Goal: Information Seeking & Learning: Learn about a topic

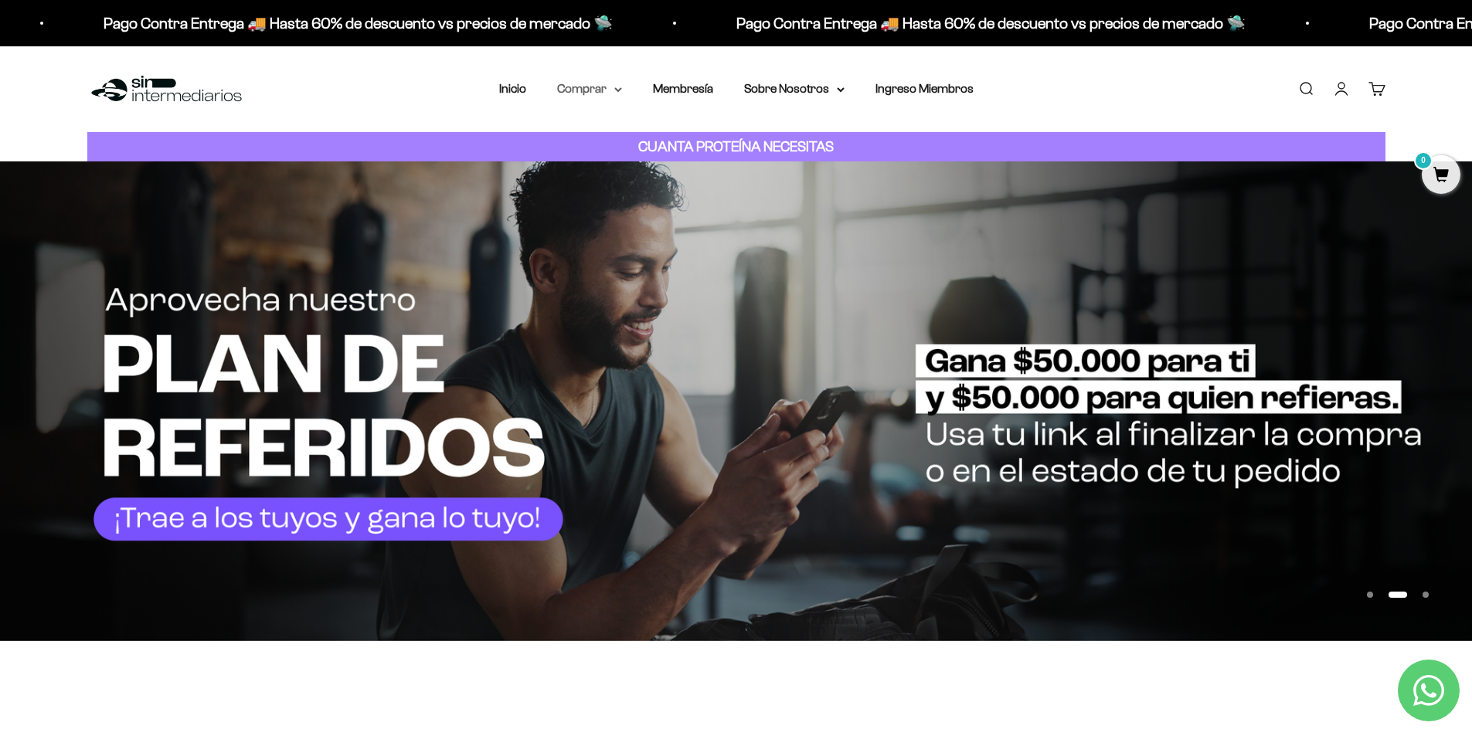
click at [586, 87] on summary "Comprar" at bounding box center [589, 89] width 65 height 20
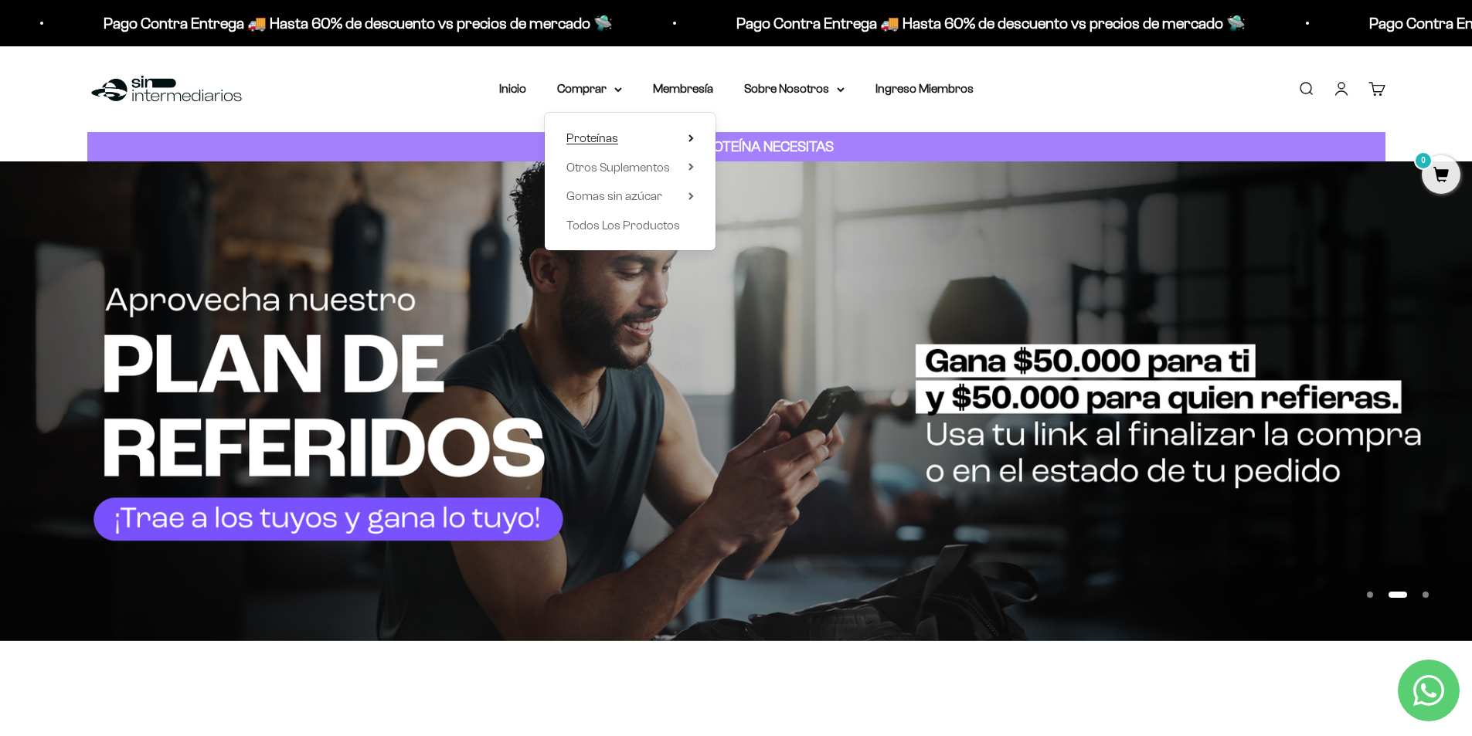
click at [611, 138] on span "Proteínas" at bounding box center [592, 137] width 52 height 13
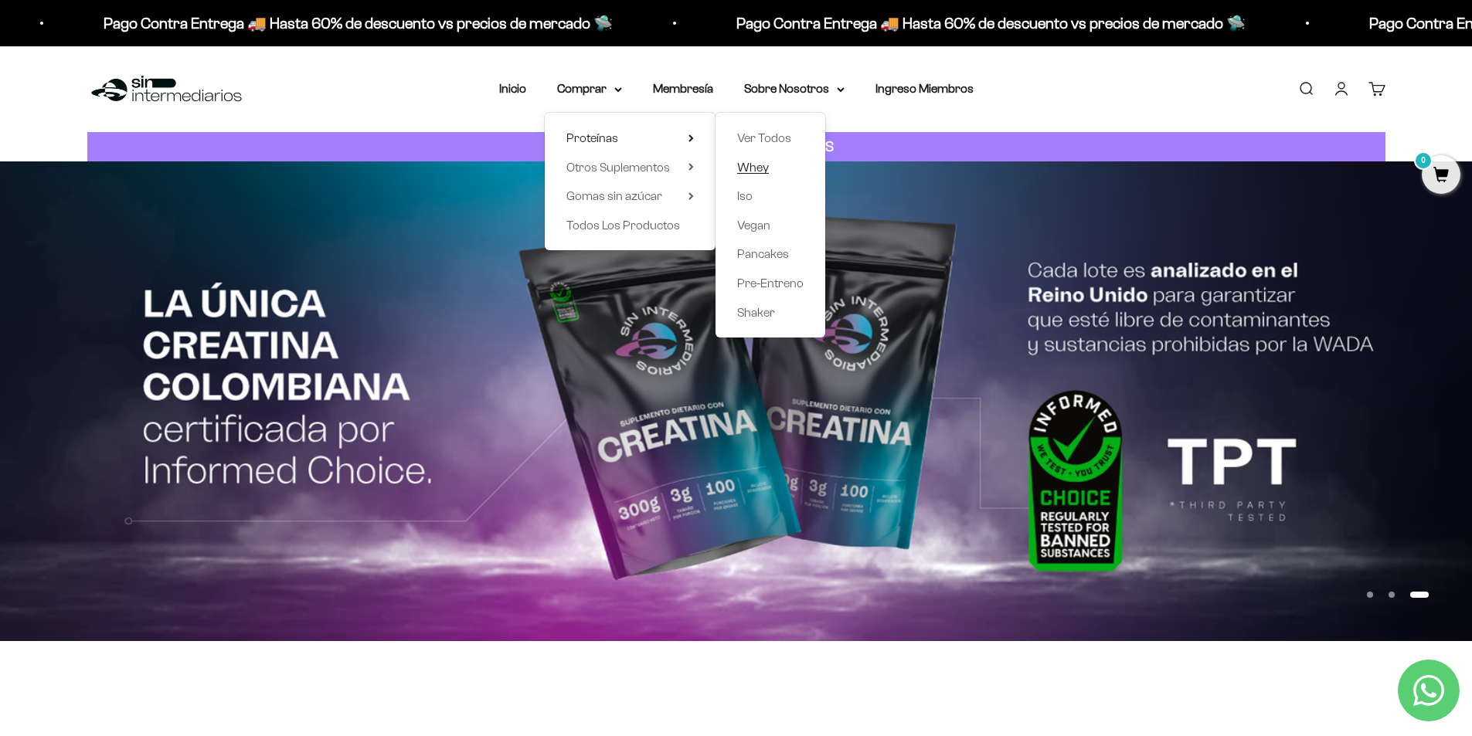
click at [757, 170] on span "Whey" at bounding box center [753, 167] width 32 height 13
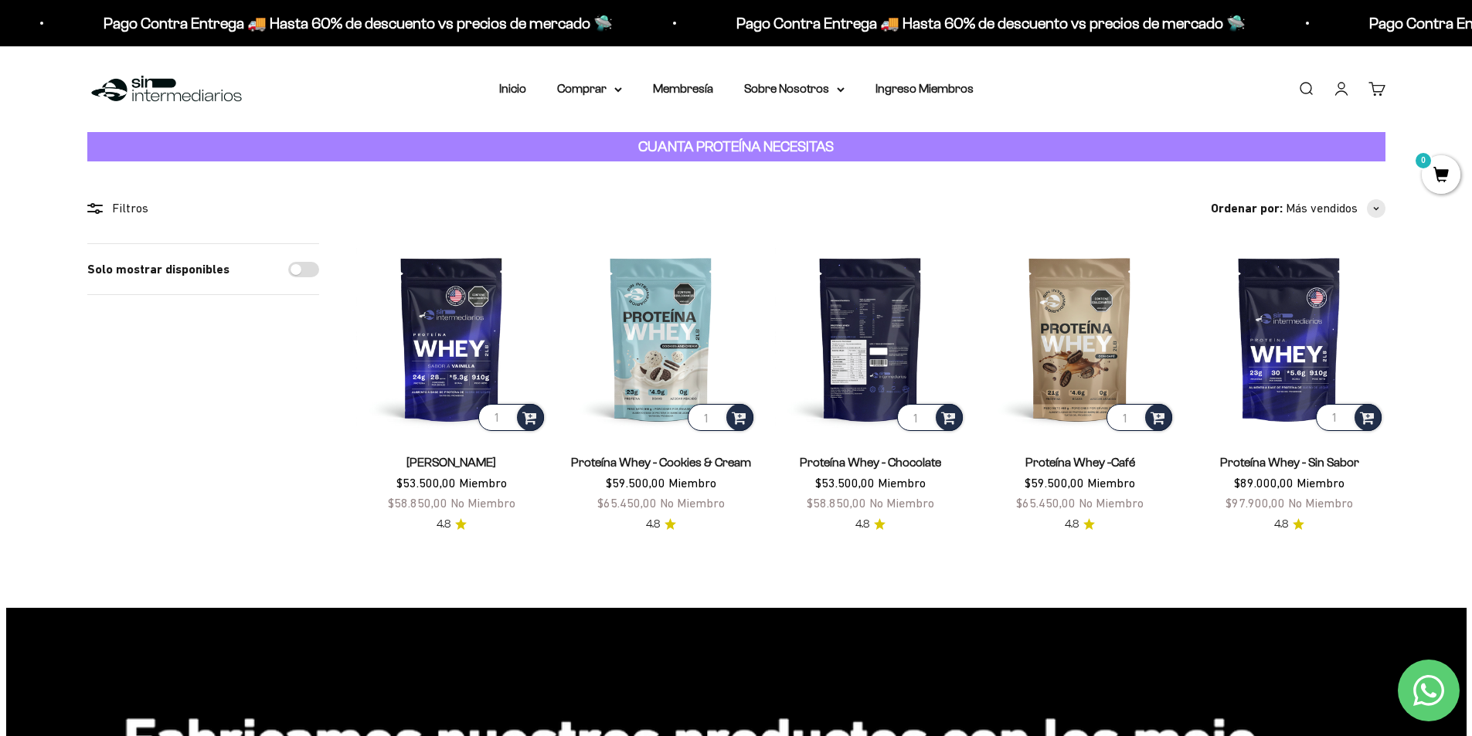
click at [828, 345] on img at bounding box center [870, 338] width 191 height 191
click at [862, 359] on img at bounding box center [870, 338] width 191 height 191
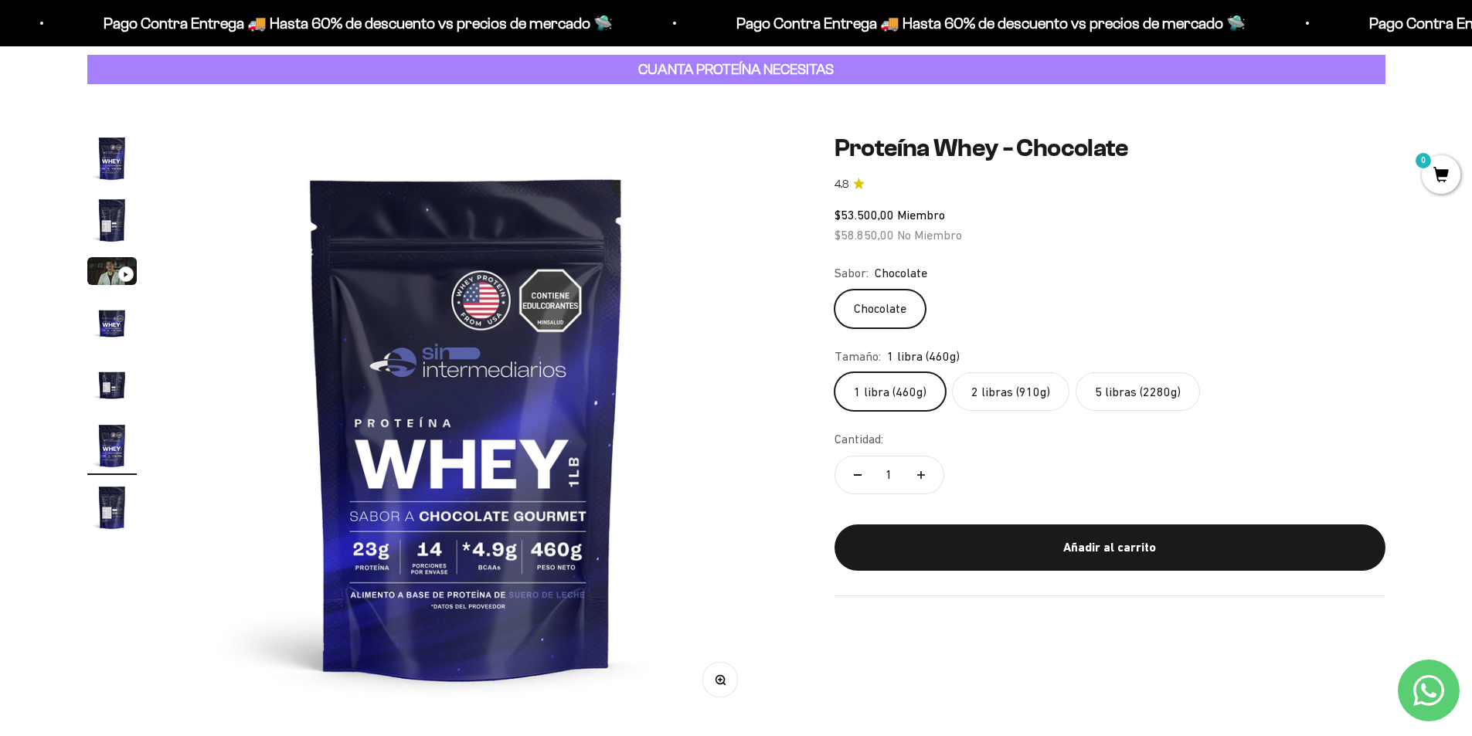
click at [998, 403] on label "2 libras (910g)" at bounding box center [1010, 391] width 117 height 39
click at [834, 372] on input "2 libras (910g)" at bounding box center [834, 372] width 1 height 1
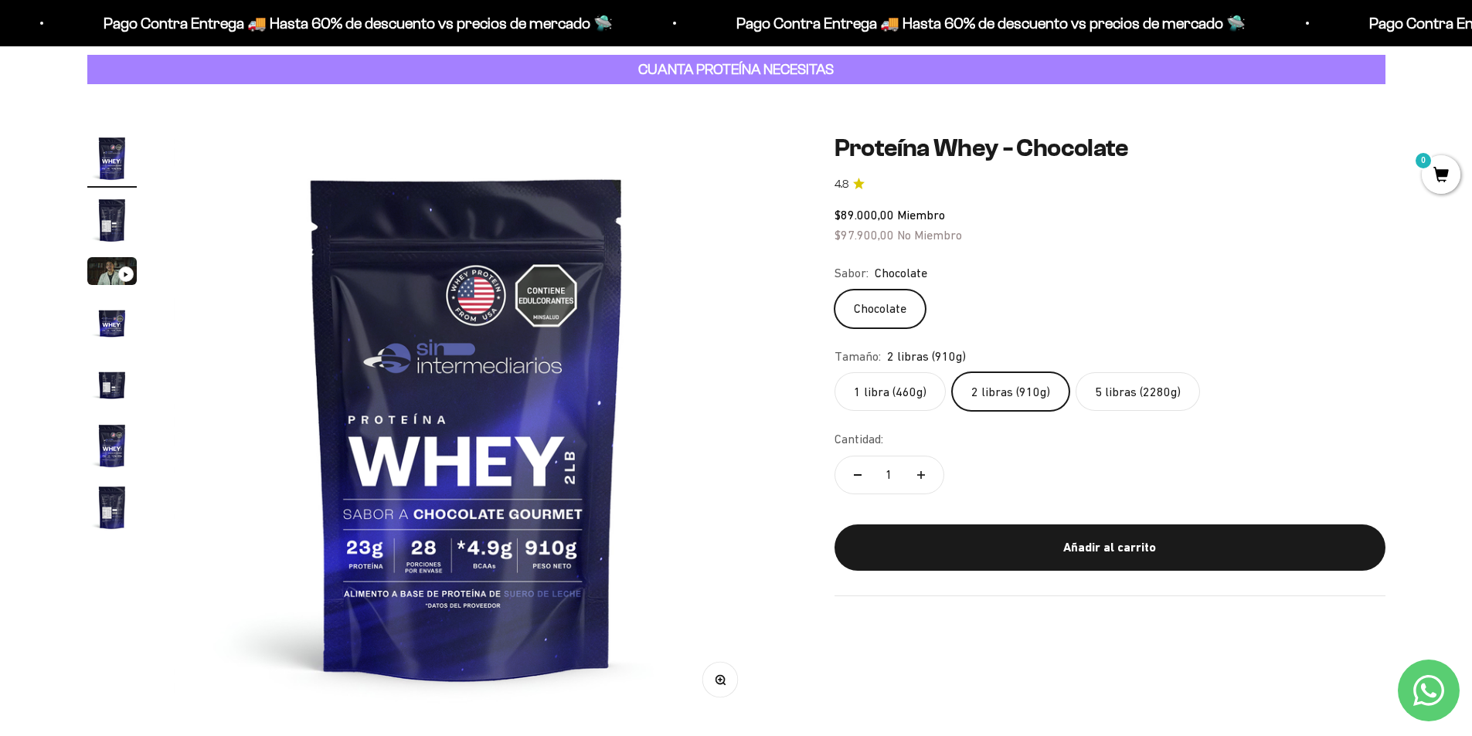
click at [1108, 396] on label "5 libras (2280g)" at bounding box center [1137, 391] width 124 height 39
click at [834, 372] on input "5 libras (2280g)" at bounding box center [834, 372] width 1 height 1
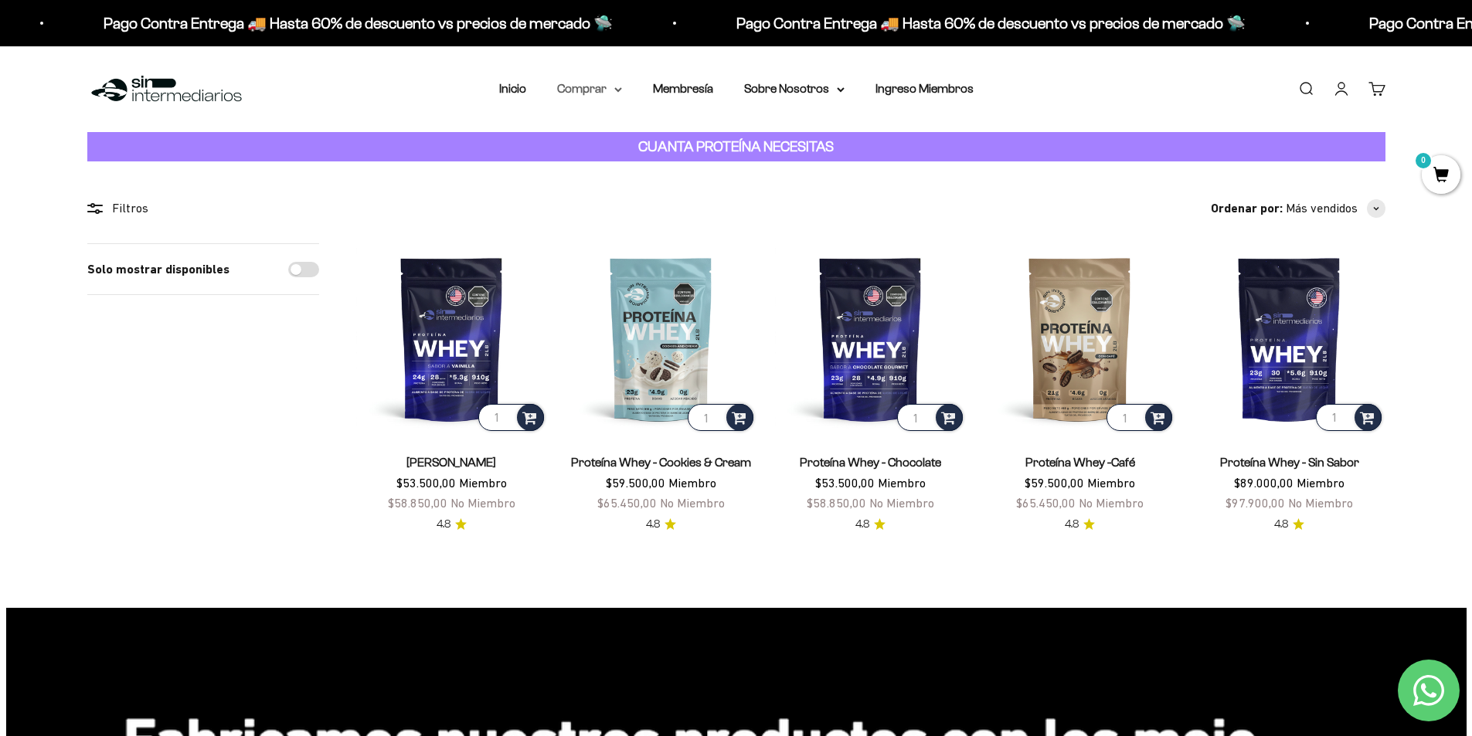
click at [607, 84] on summary "Comprar" at bounding box center [589, 89] width 65 height 20
click at [613, 171] on span "Otros Suplementos" at bounding box center [618, 167] width 104 height 13
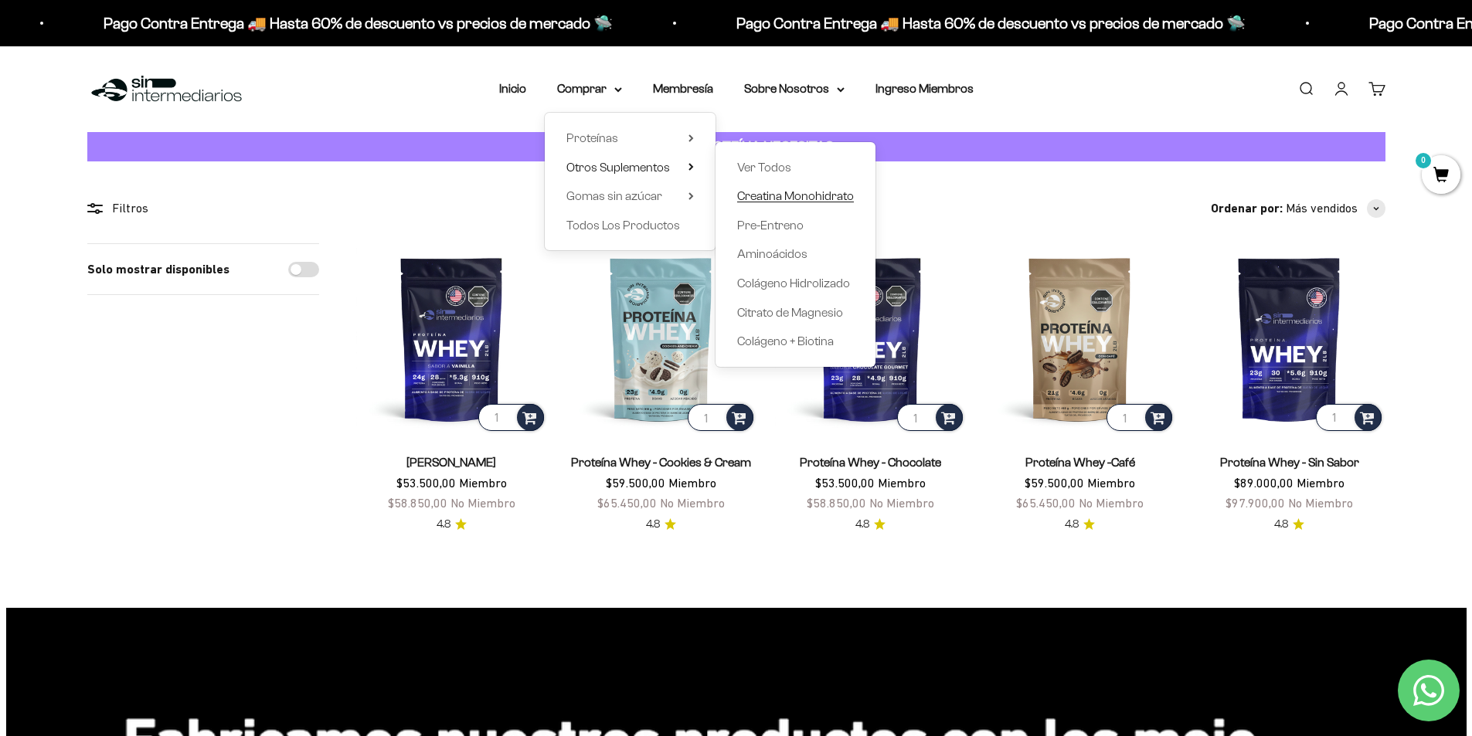
click at [776, 199] on span "Creatina Monohidrato" at bounding box center [795, 195] width 117 height 13
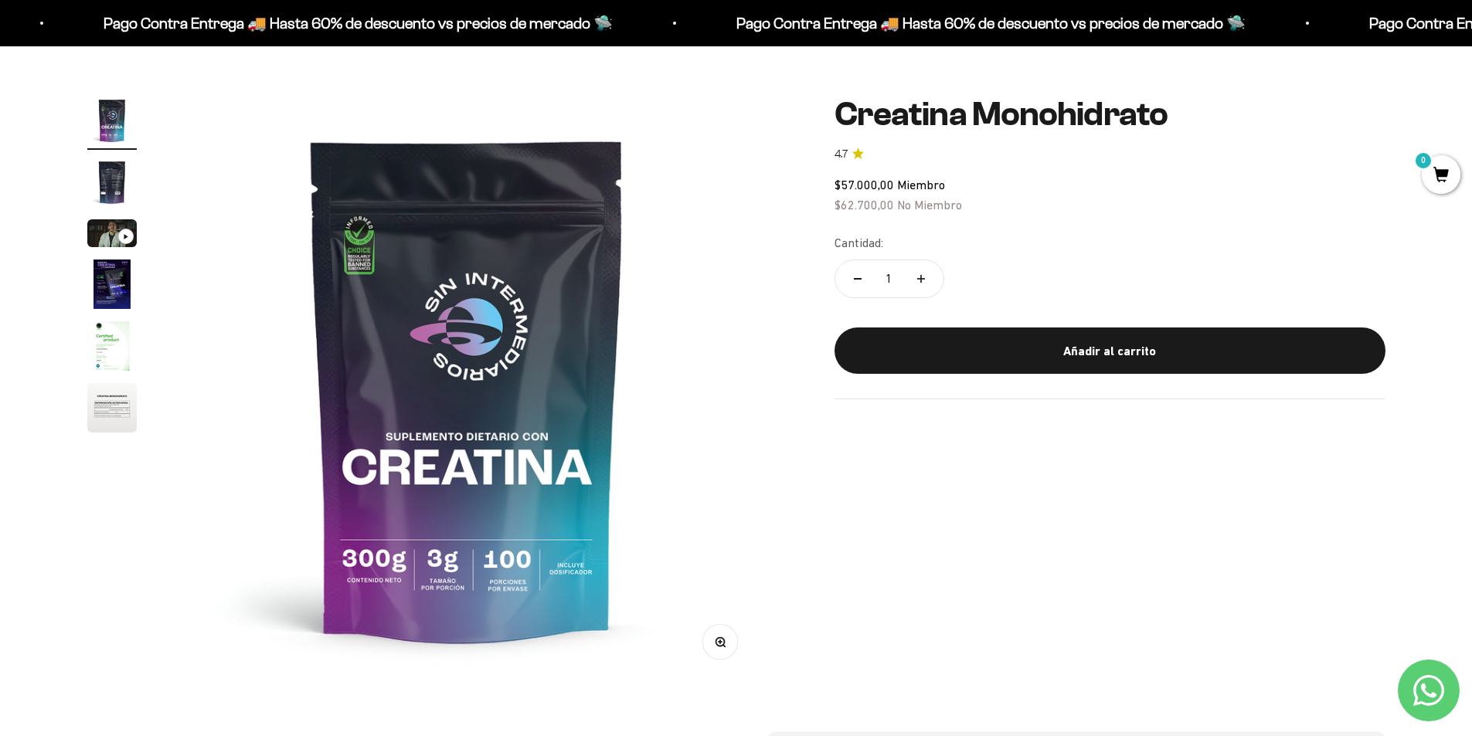
scroll to position [77, 0]
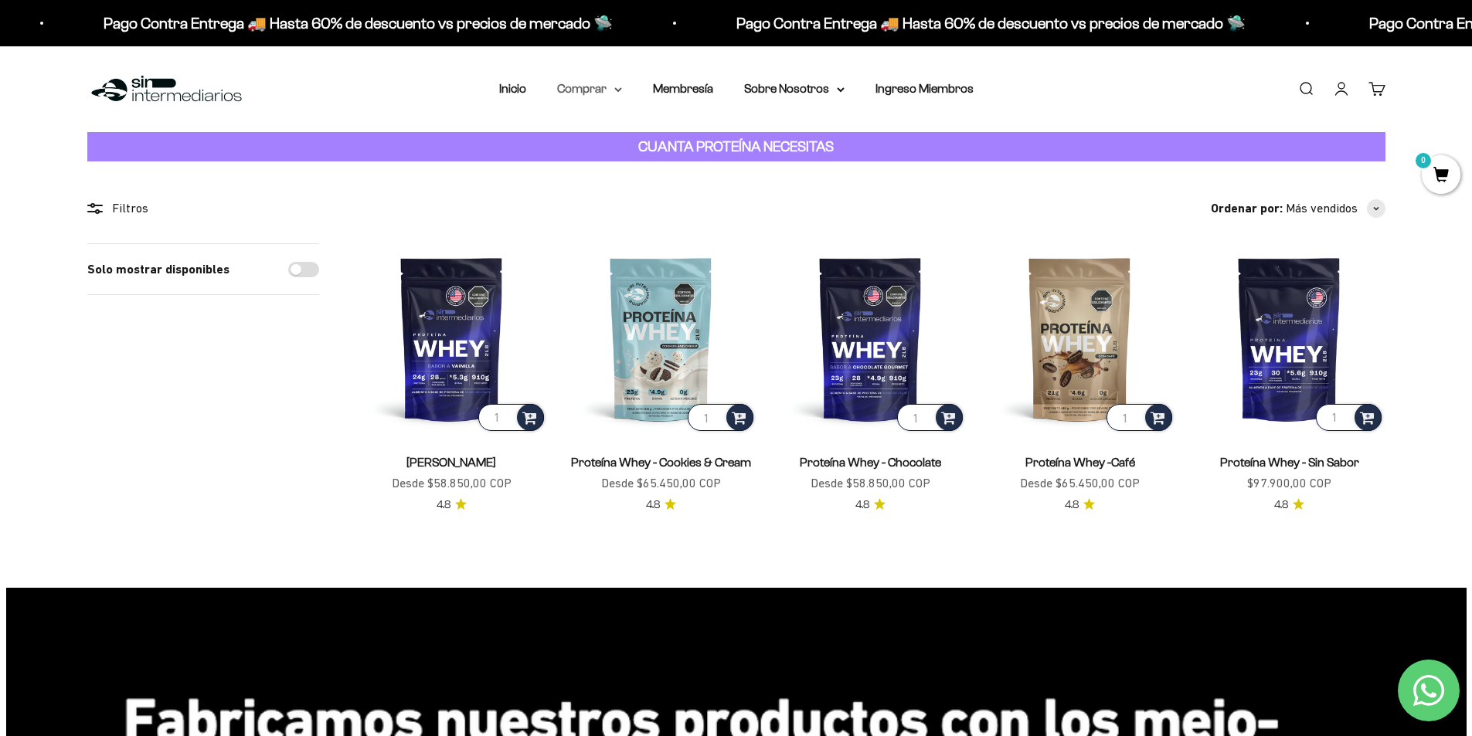
click at [599, 92] on summary "Comprar" at bounding box center [589, 89] width 65 height 20
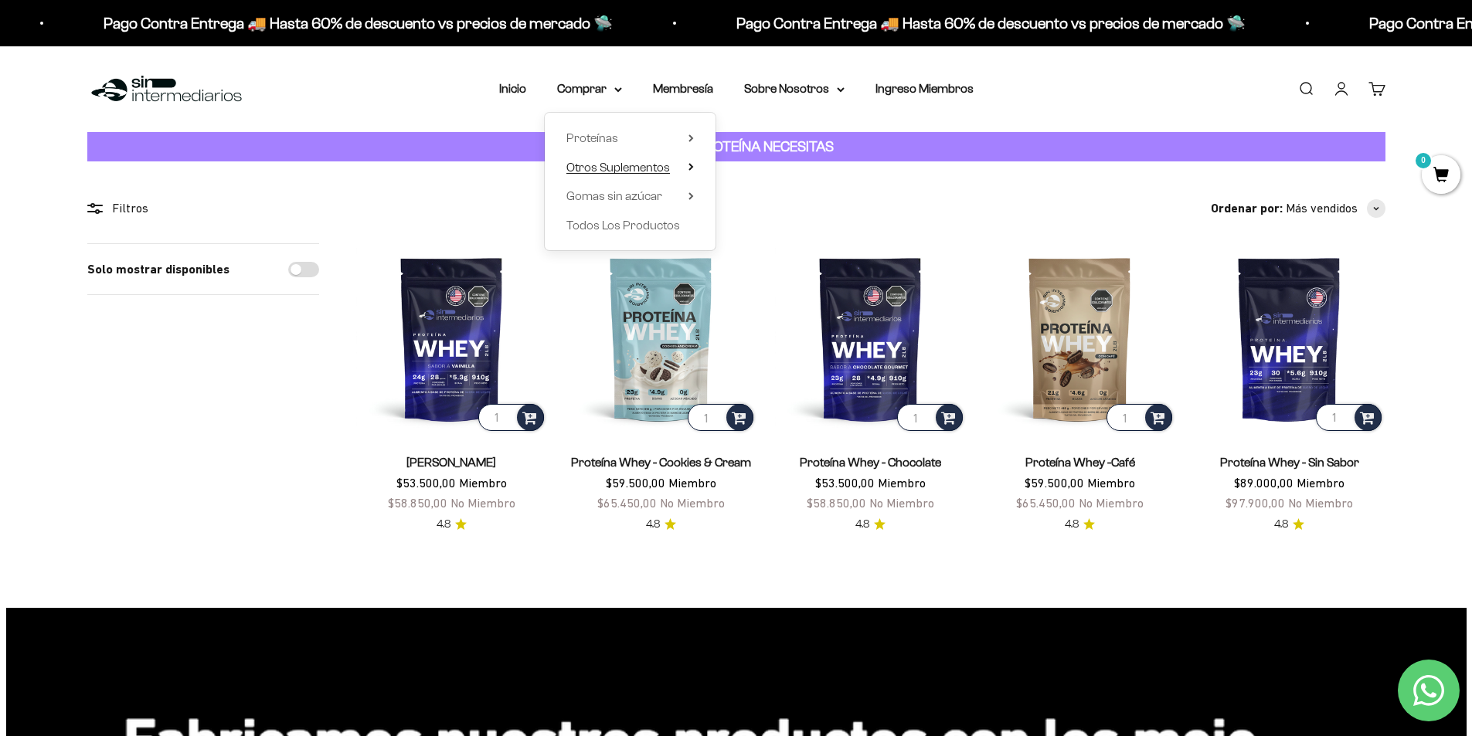
click at [674, 170] on summary "Otros Suplementos" at bounding box center [629, 168] width 127 height 20
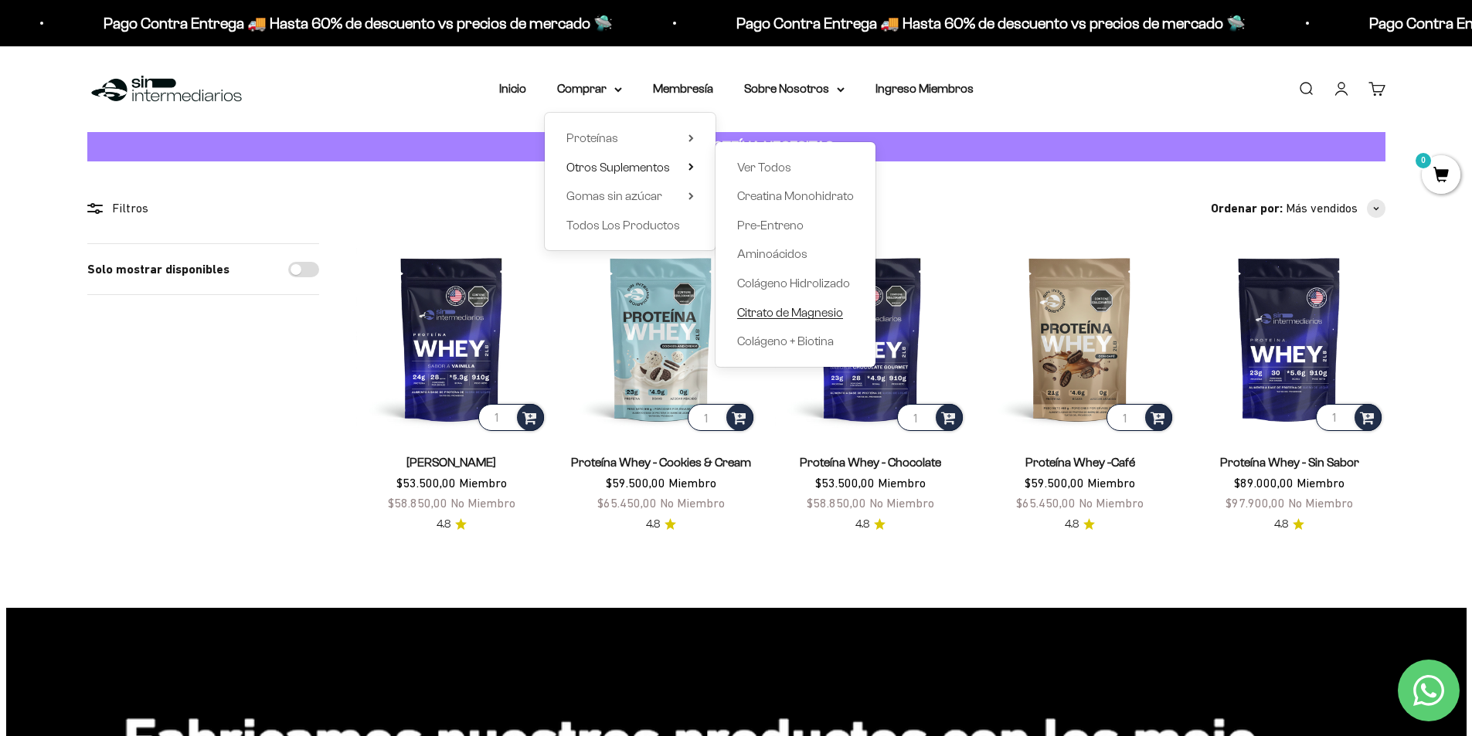
click at [806, 309] on span "Citrato de Magnesio" at bounding box center [790, 312] width 106 height 13
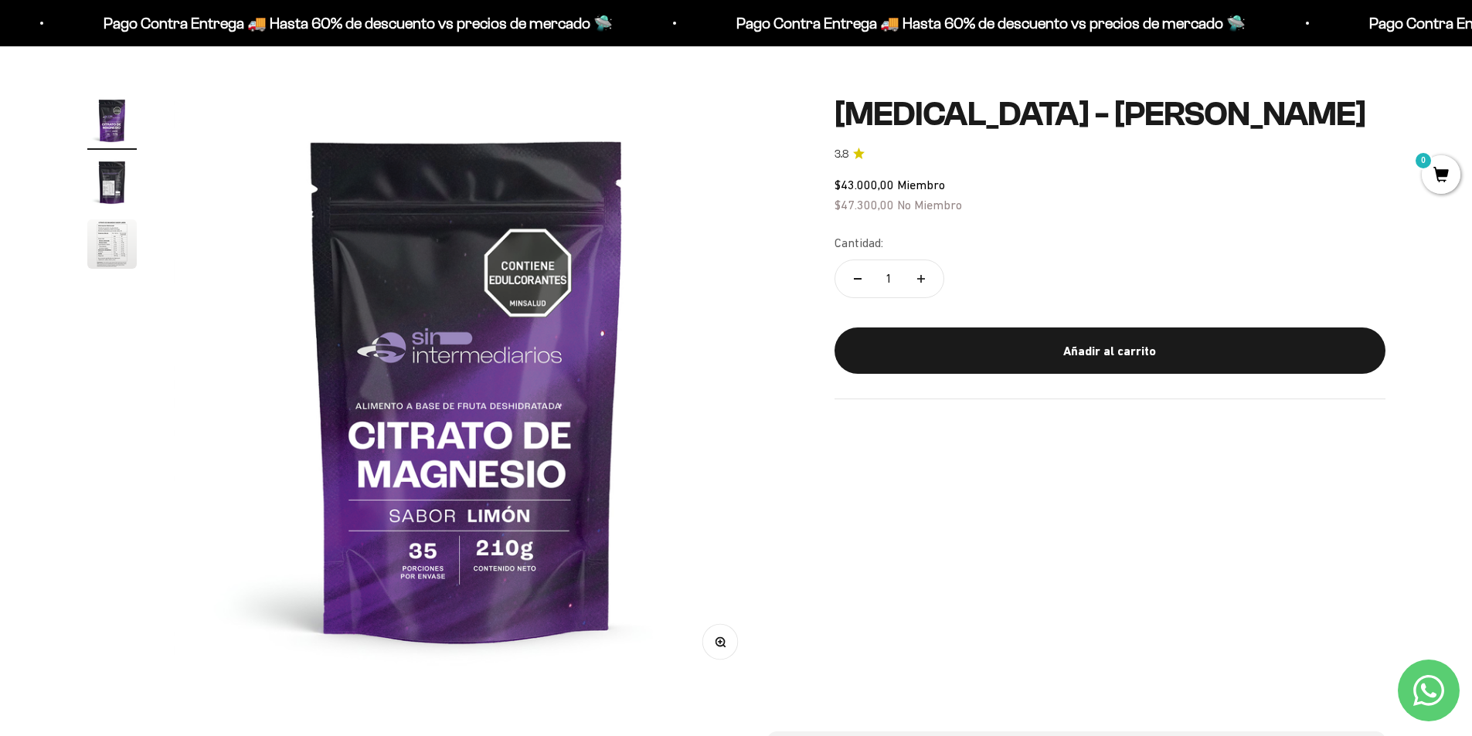
scroll to position [77, 0]
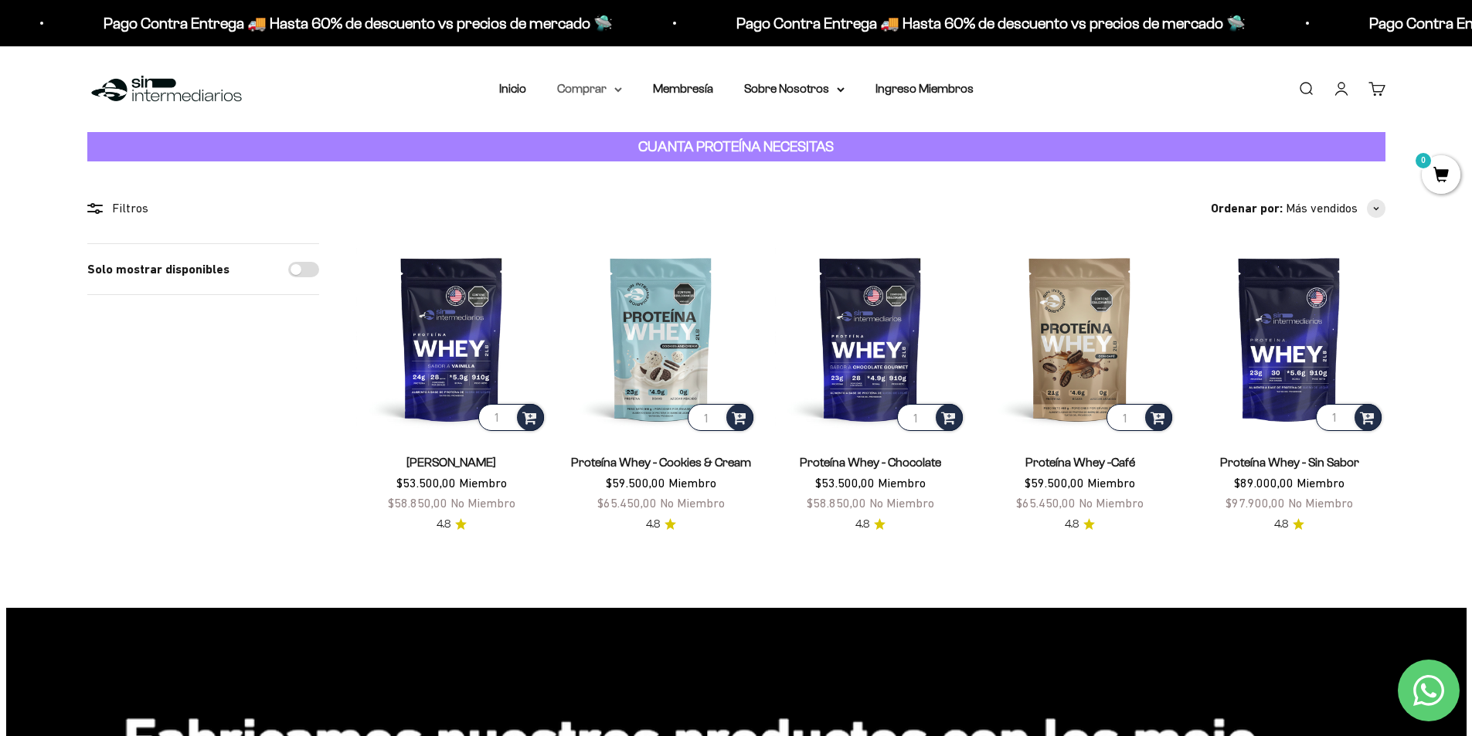
click at [600, 83] on summary "Comprar" at bounding box center [589, 89] width 65 height 20
click at [606, 138] on span "Proteínas" at bounding box center [592, 137] width 52 height 13
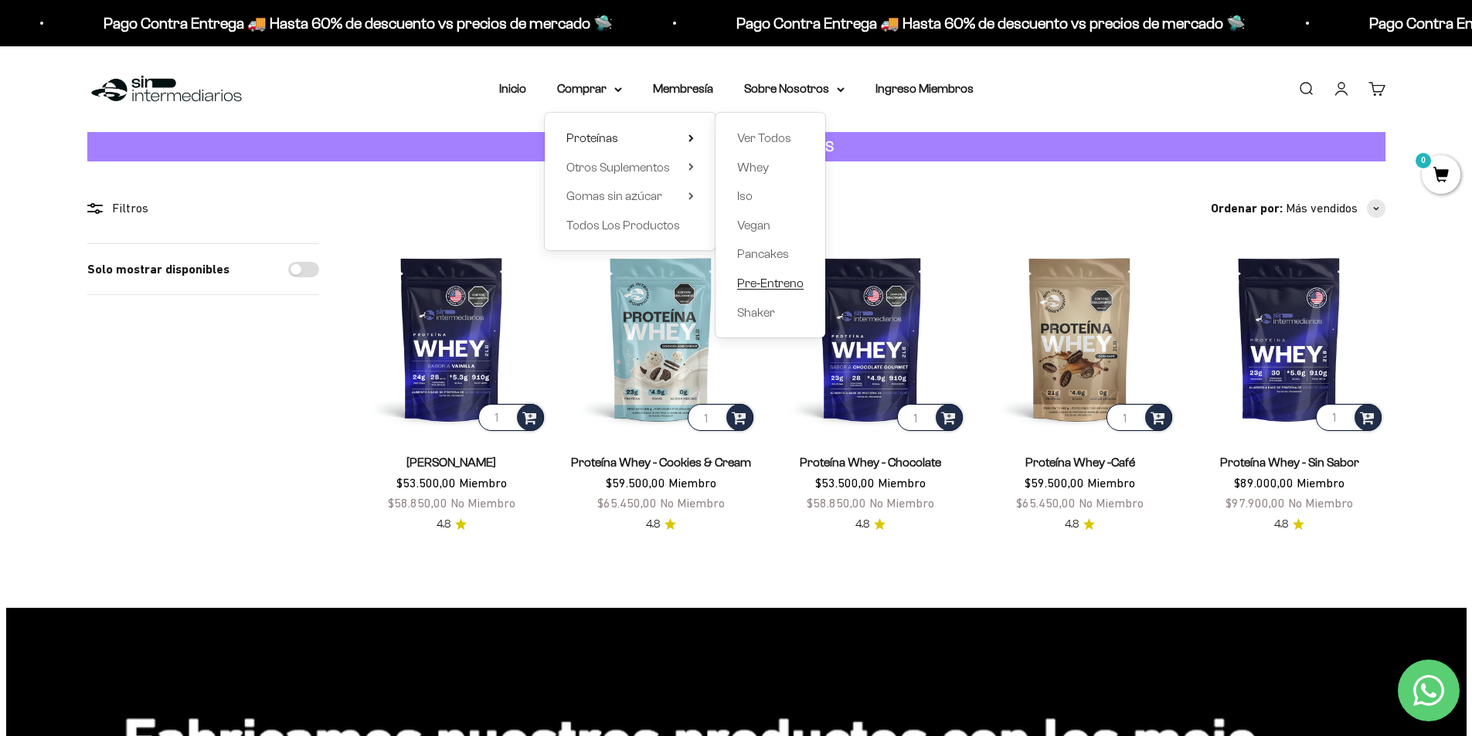
click at [763, 289] on span "Pre-Entreno" at bounding box center [770, 283] width 66 height 13
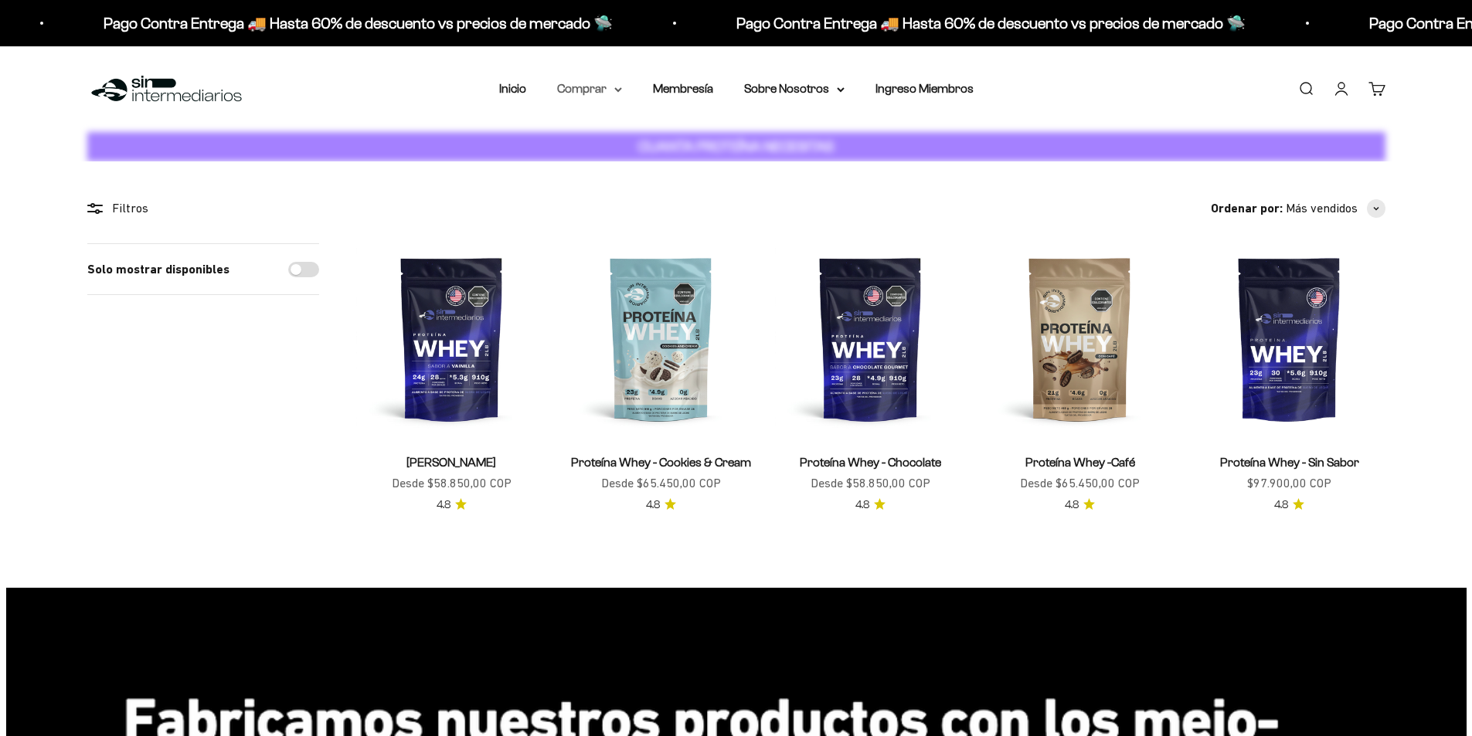
click at [604, 94] on summary "Comprar" at bounding box center [589, 89] width 65 height 20
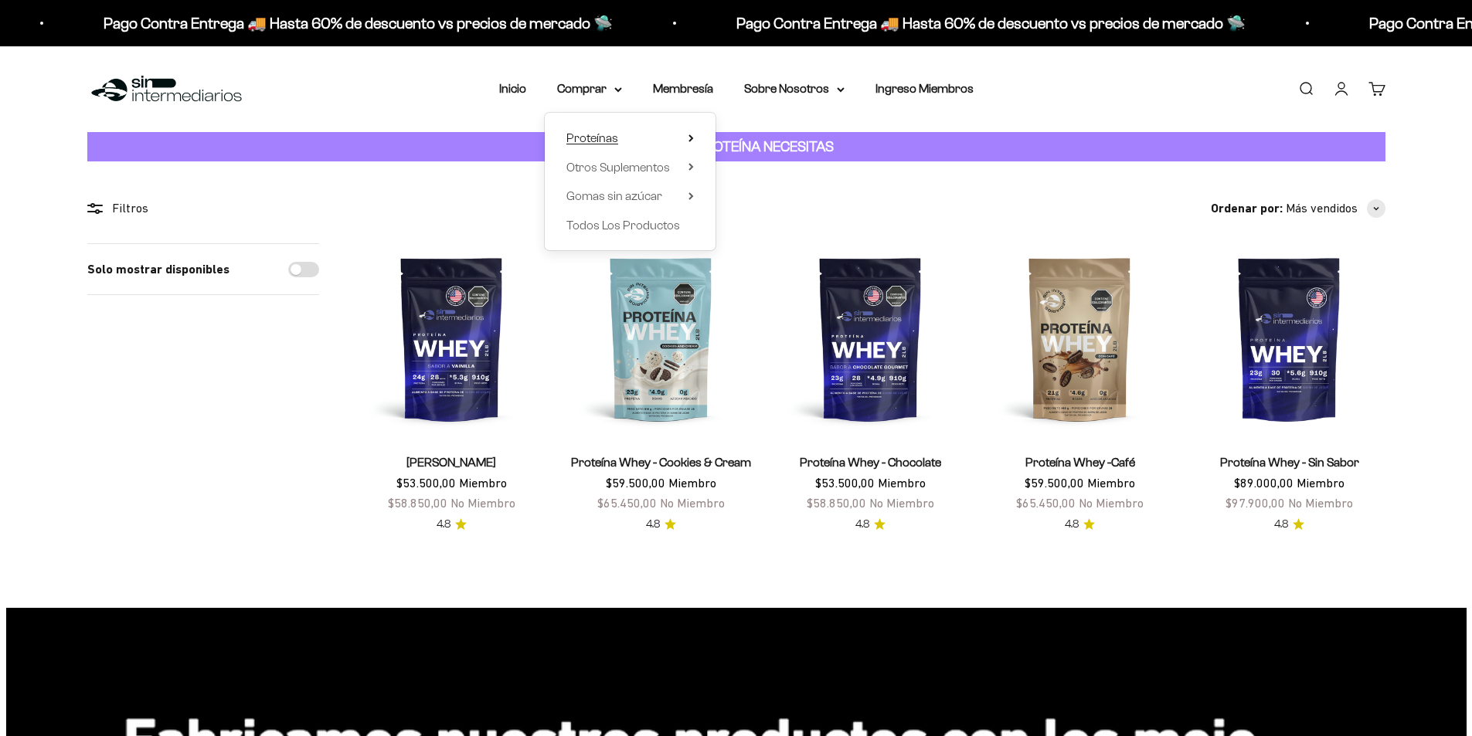
click at [638, 144] on summary "Proteínas" at bounding box center [629, 138] width 127 height 20
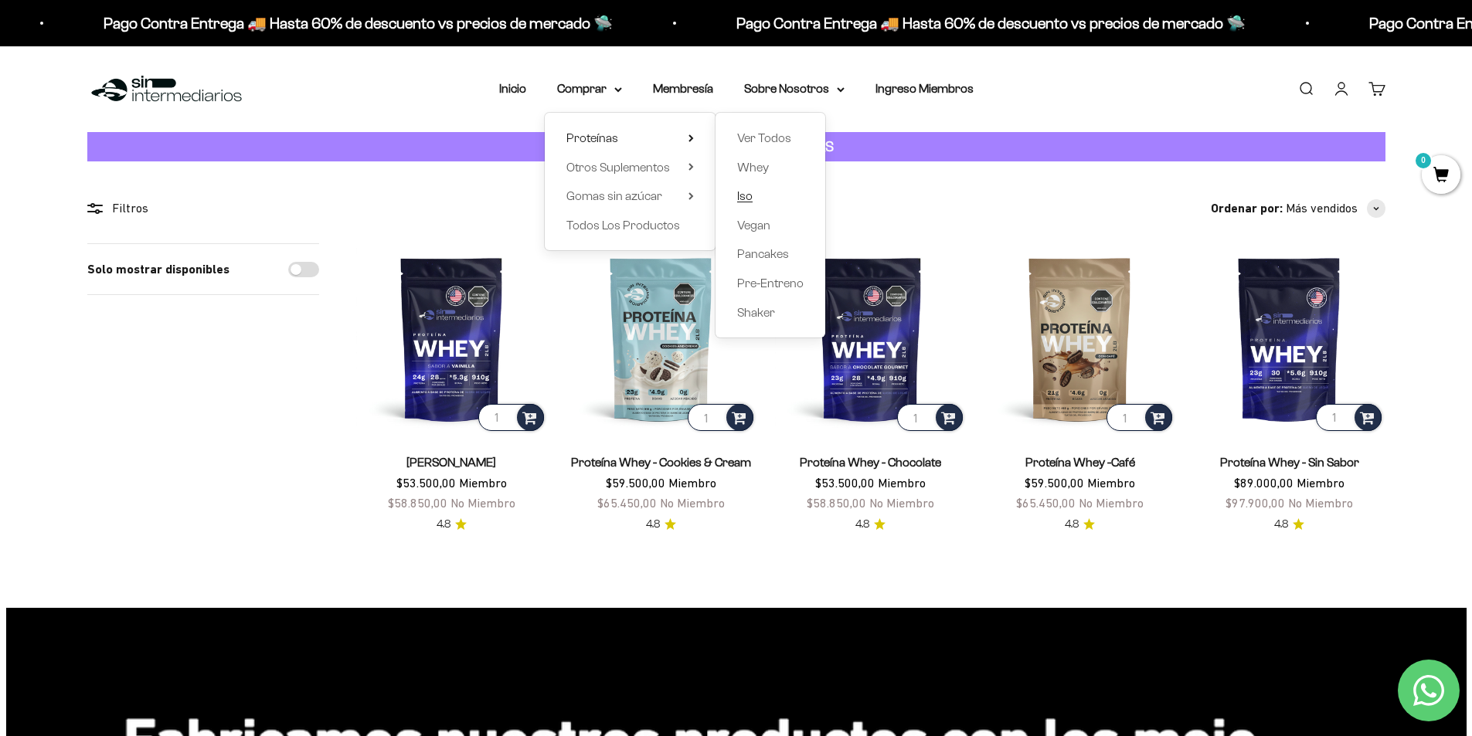
click at [749, 203] on span "Iso" at bounding box center [744, 196] width 15 height 20
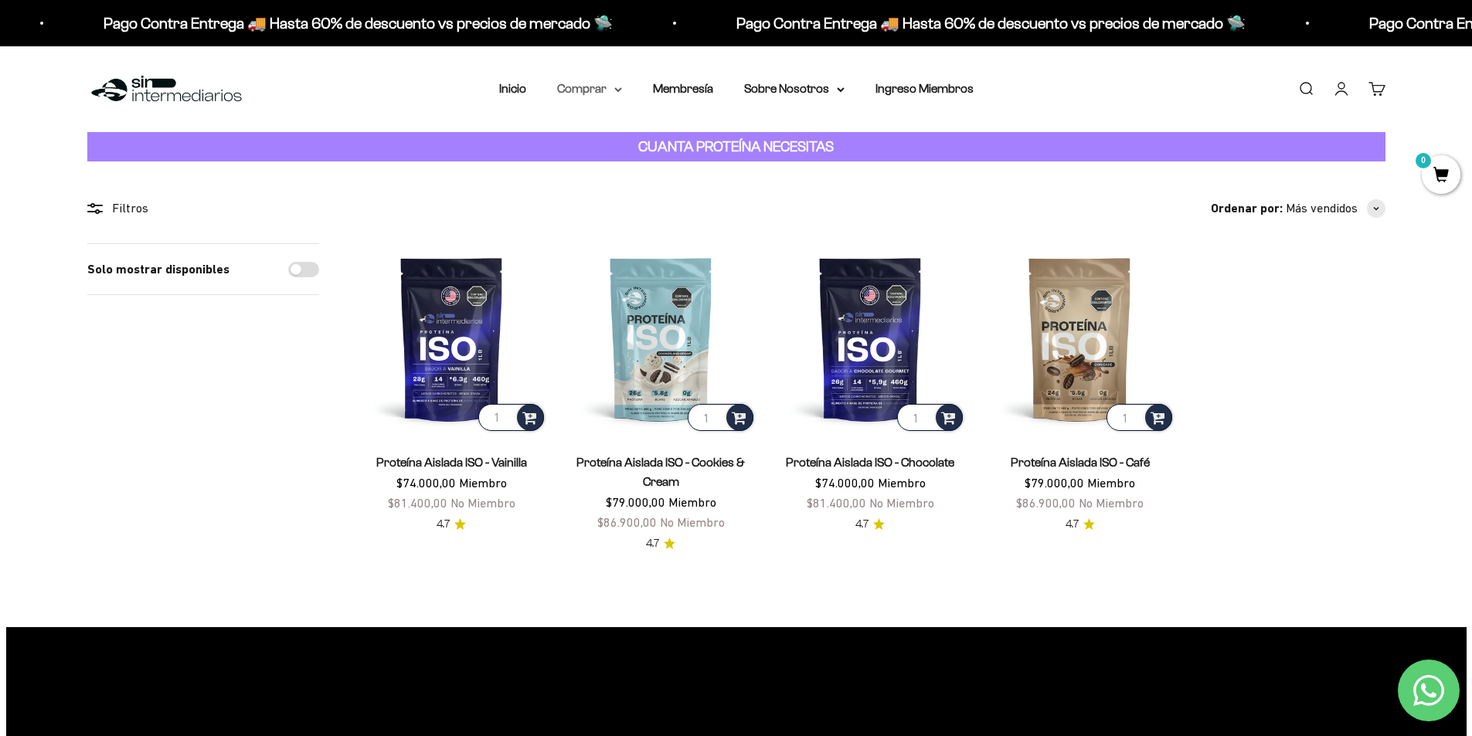
click at [604, 83] on summary "Comprar" at bounding box center [589, 89] width 65 height 20
click at [613, 139] on span "Proteínas" at bounding box center [592, 137] width 52 height 13
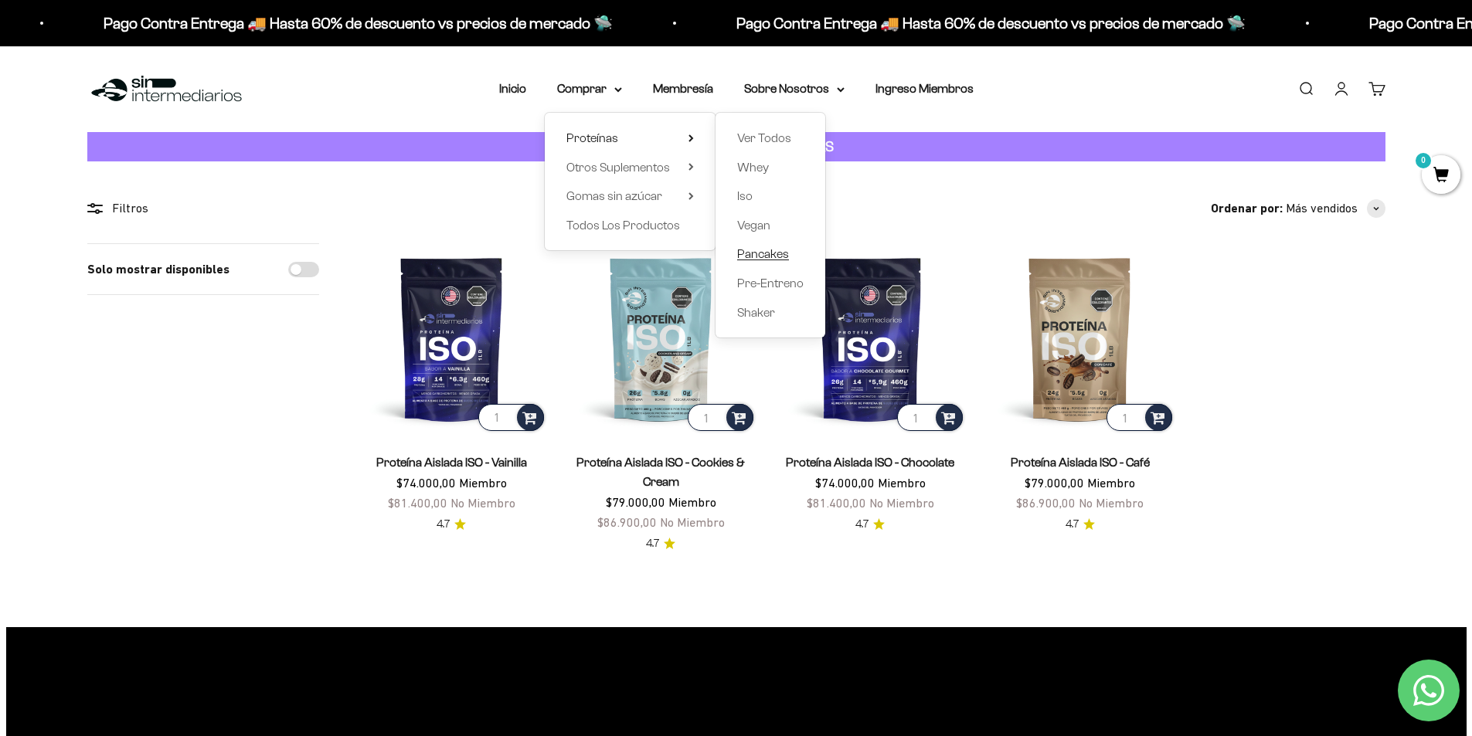
click at [759, 257] on span "Pancakes" at bounding box center [763, 253] width 52 height 13
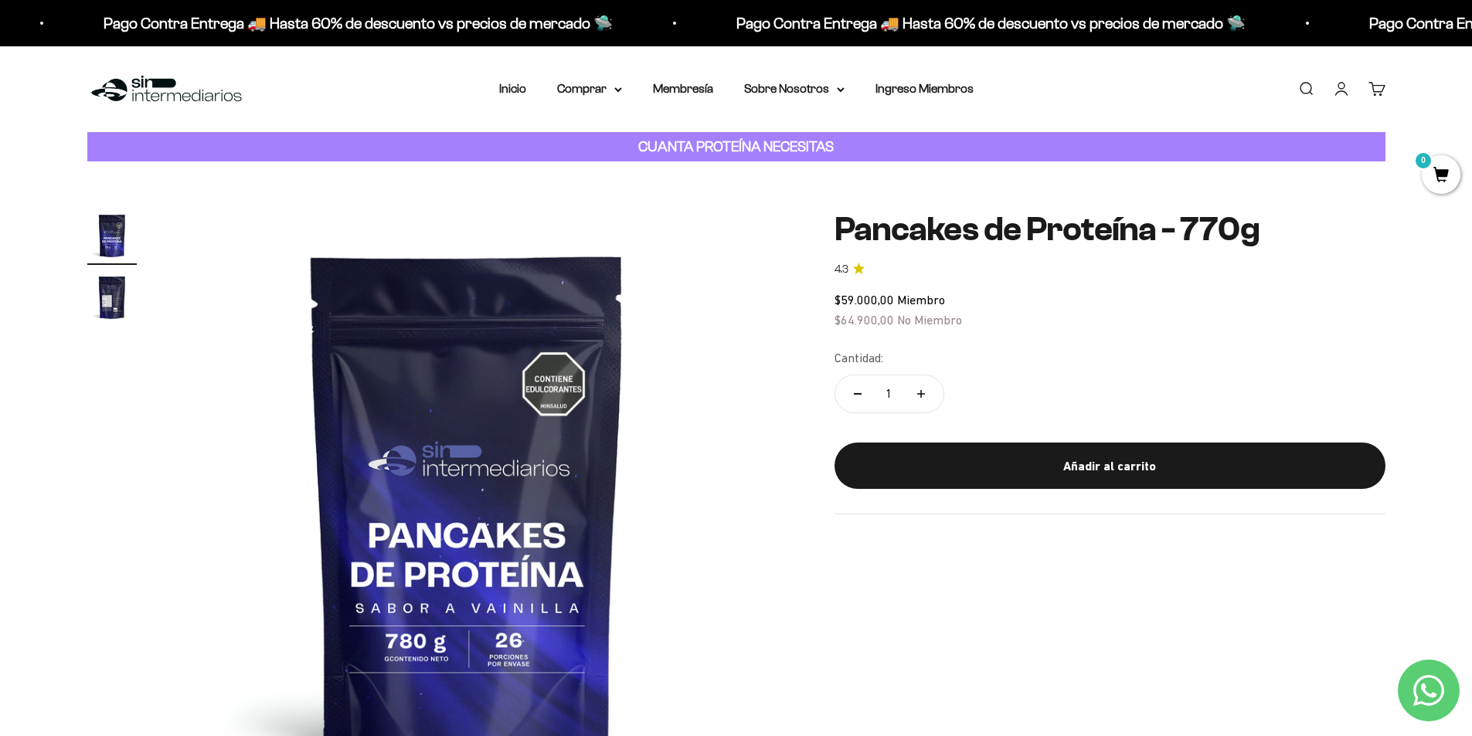
click at [175, 90] on img at bounding box center [166, 89] width 158 height 33
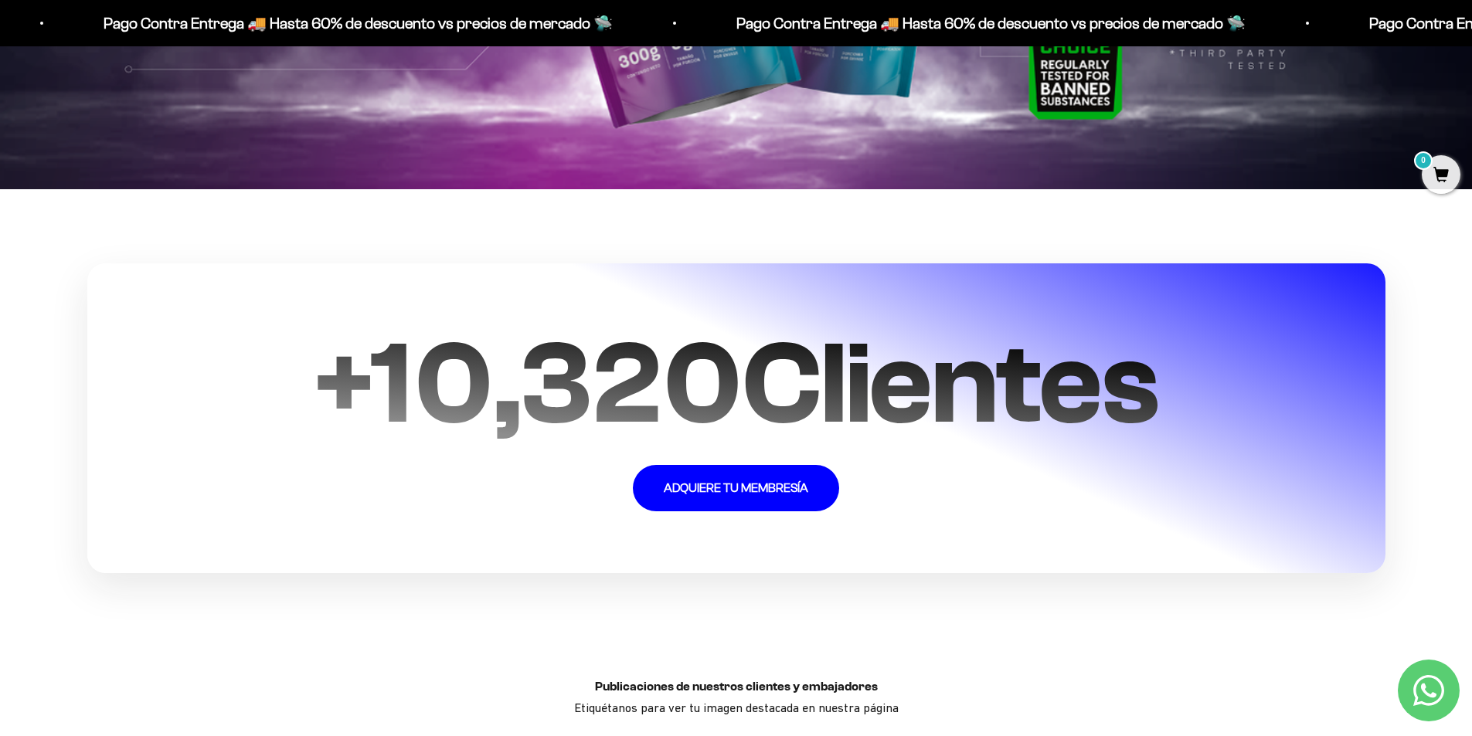
scroll to position [4554, 0]
